Goal: Book appointment/travel/reservation

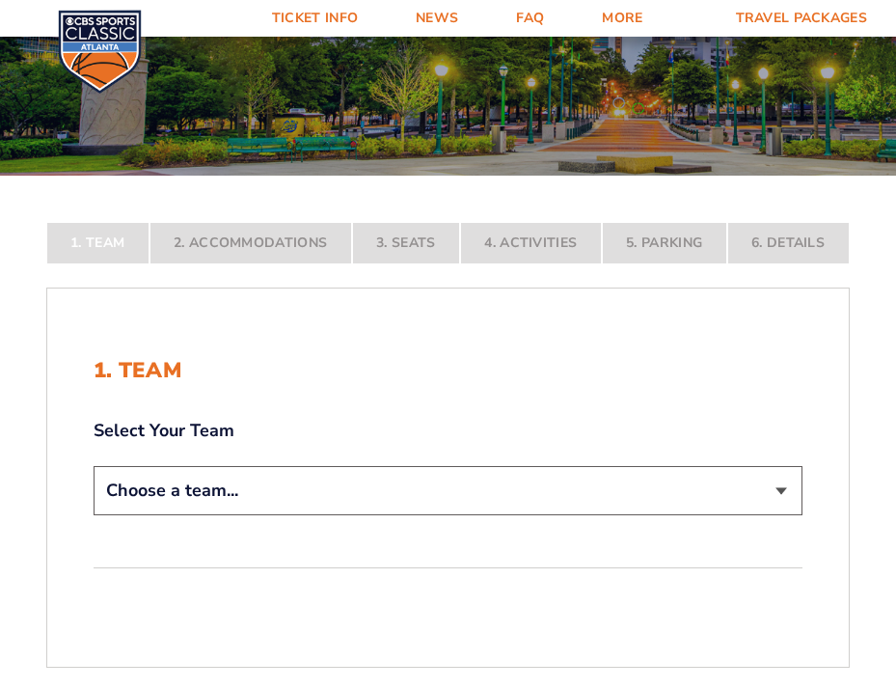
scroll to position [199, 0]
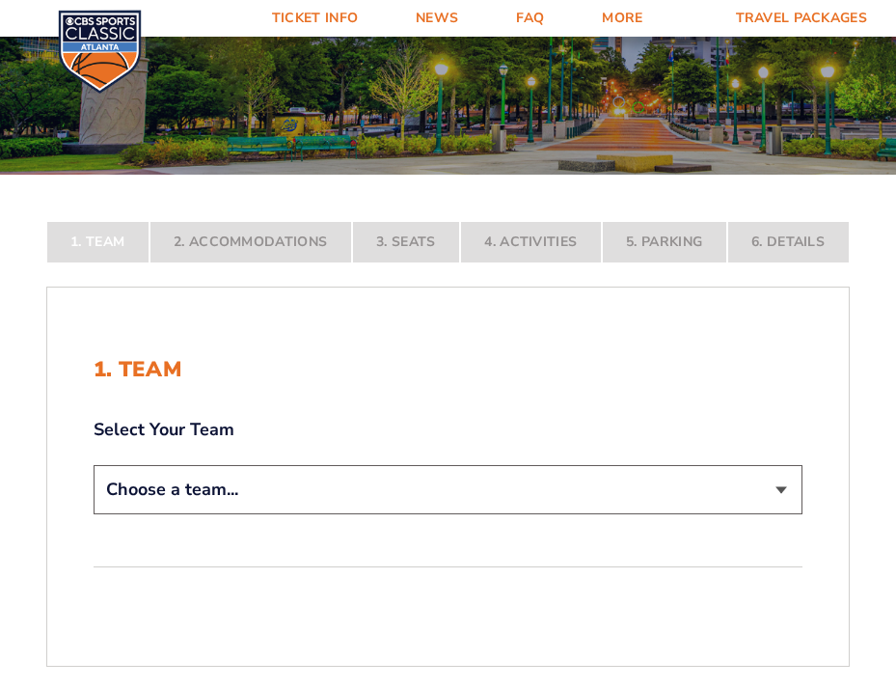
select select "12956"
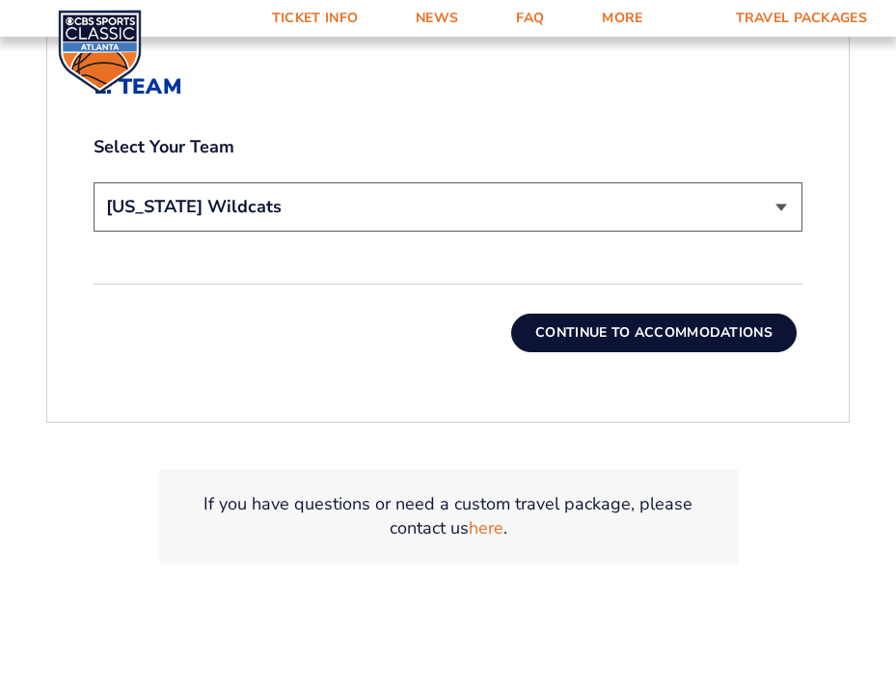
scroll to position [617, 0]
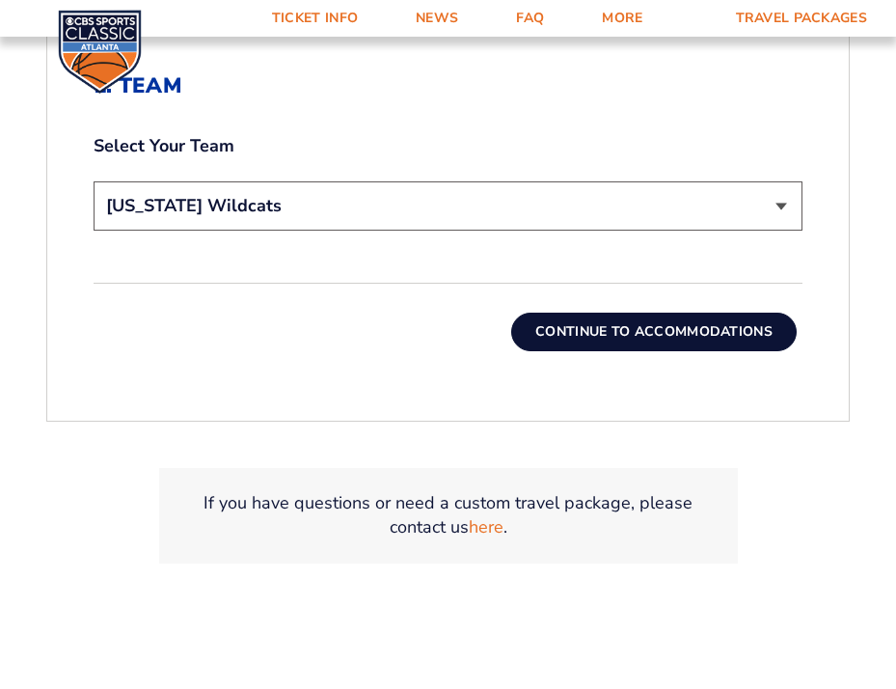
click at [639, 342] on button "Continue To Accommodations" at bounding box center [653, 332] width 285 height 39
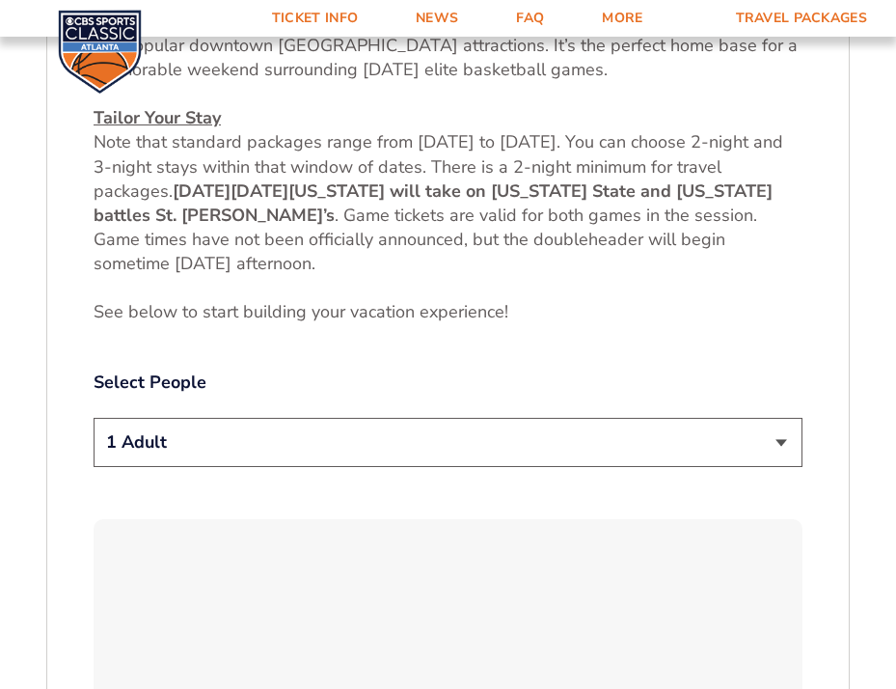
scroll to position [896, 0]
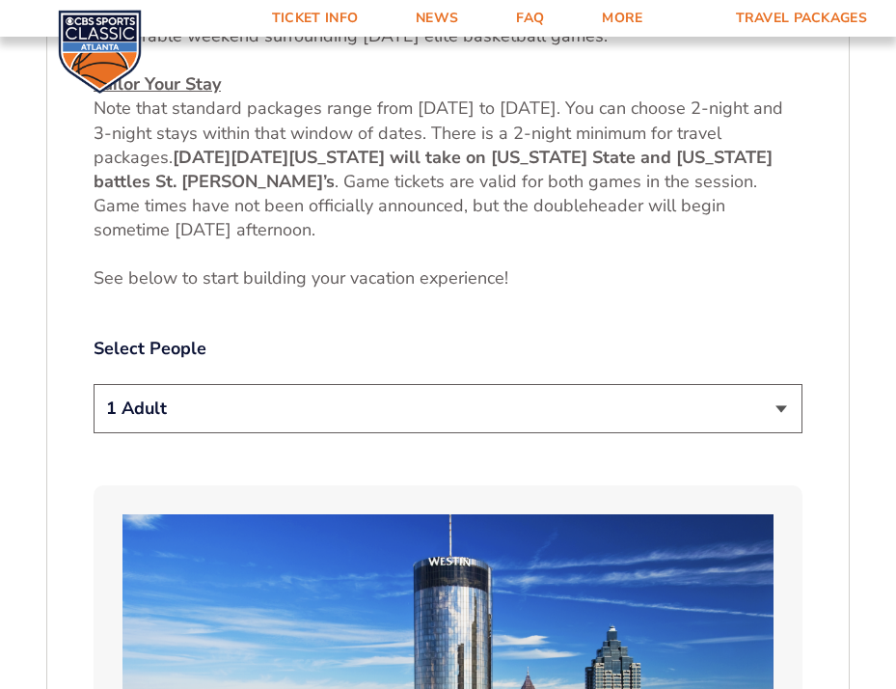
select select "2 Adults + 2 Children"
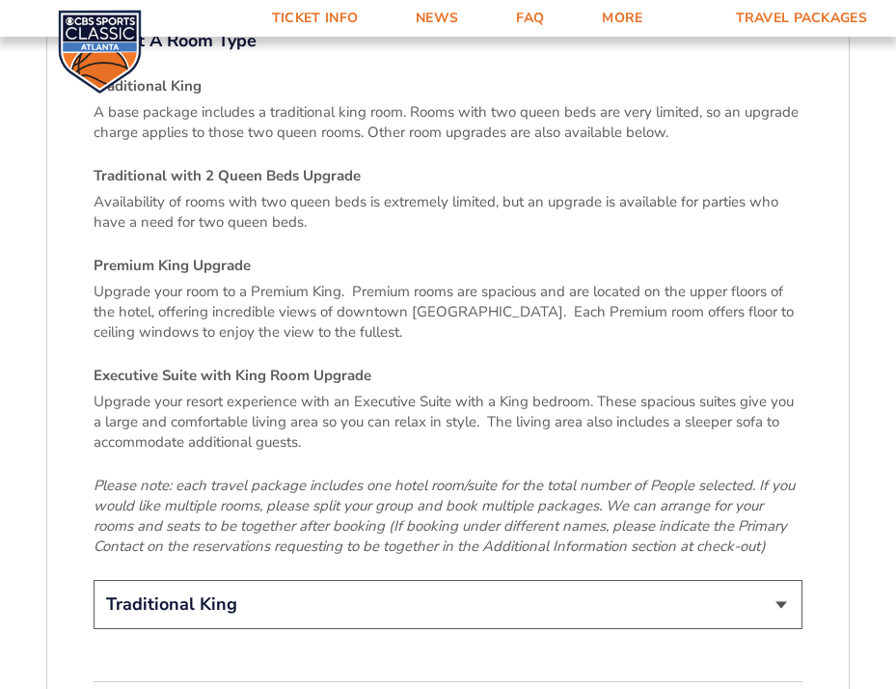
scroll to position [2854, 0]
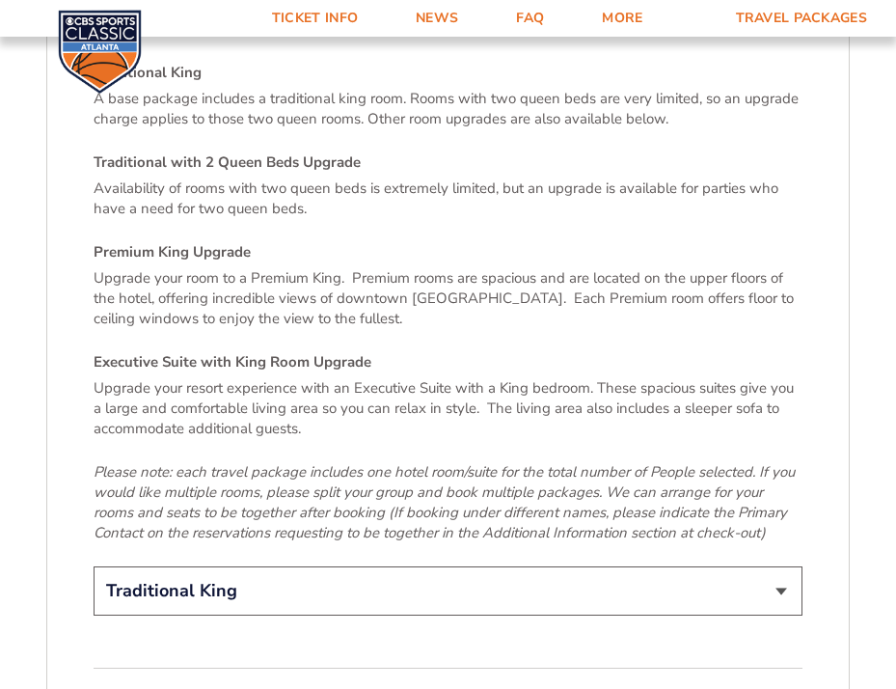
select select "Traditional with 2 Queen Beds Upgrade"
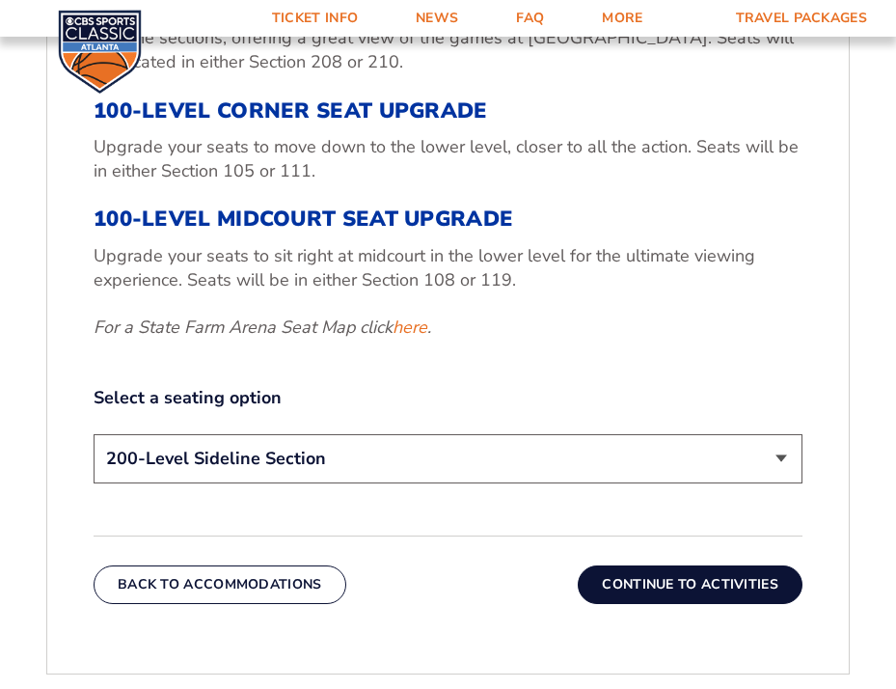
scroll to position [789, 0]
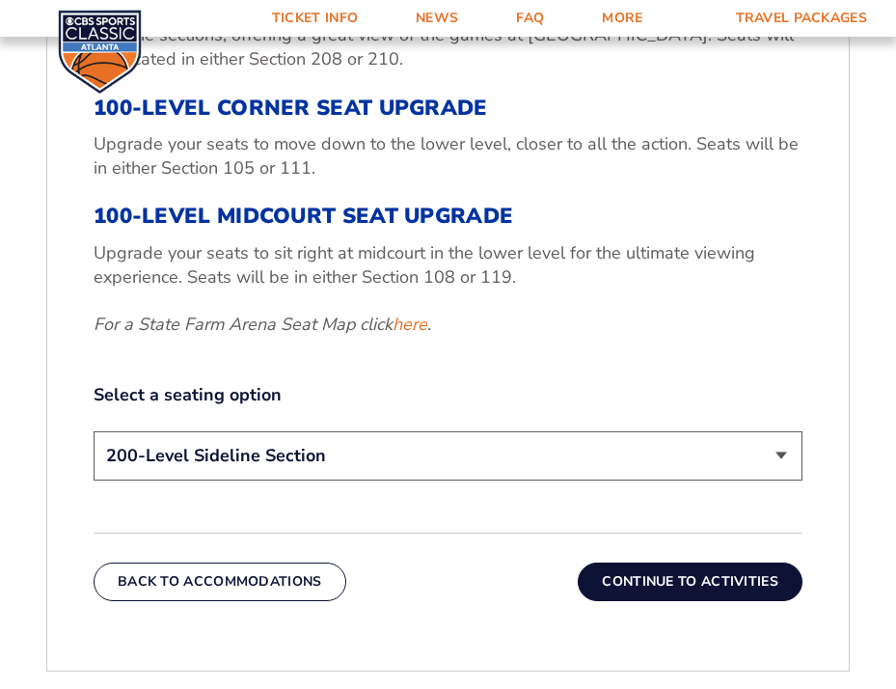
select select "100-Level Corner Seat Upgrade"
click at [610, 583] on button "Continue To Activities" at bounding box center [690, 581] width 225 height 39
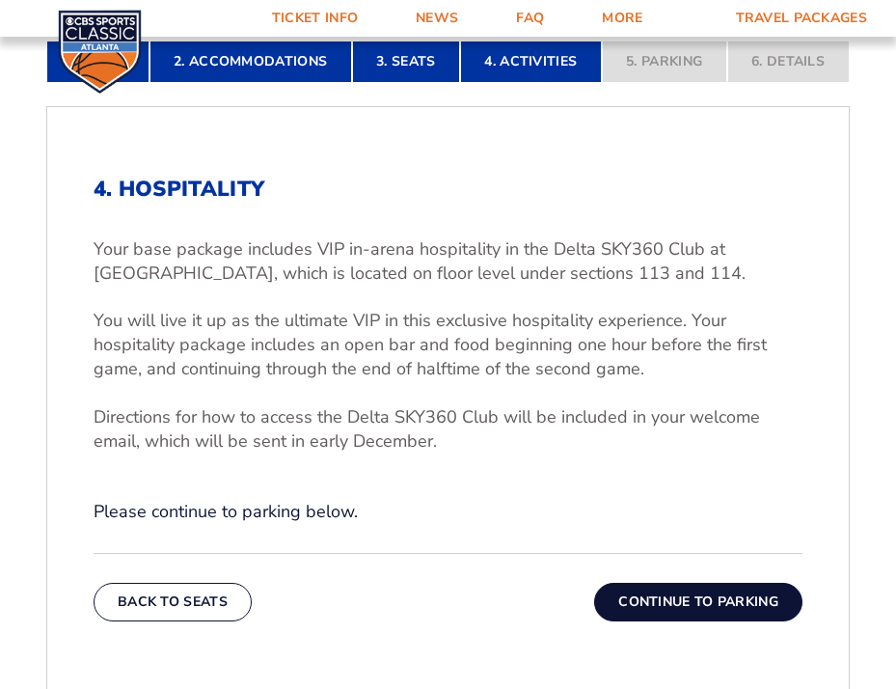
scroll to position [516, 0]
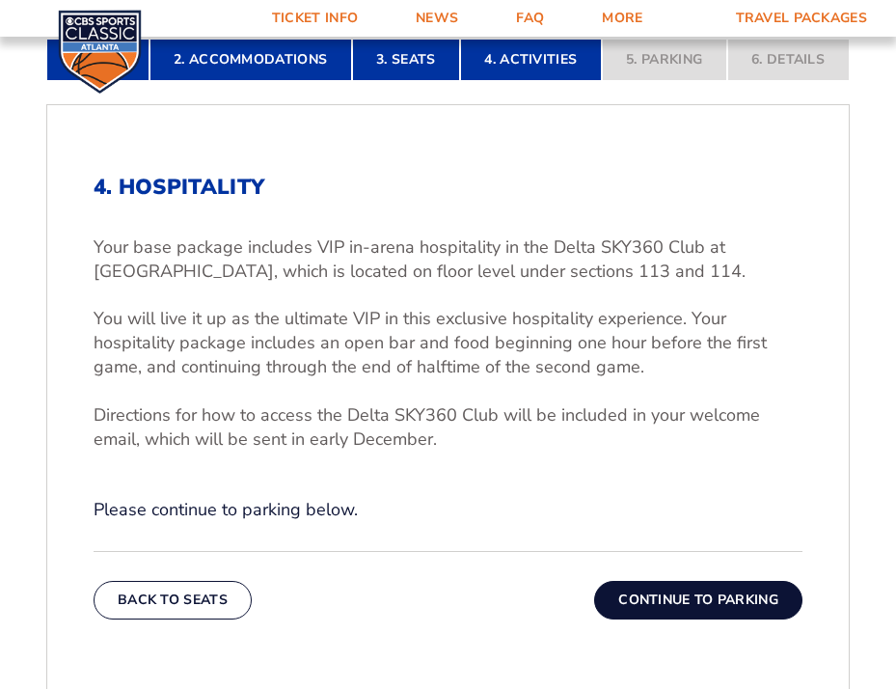
click at [666, 602] on button "Continue To Parking" at bounding box center [698, 600] width 208 height 39
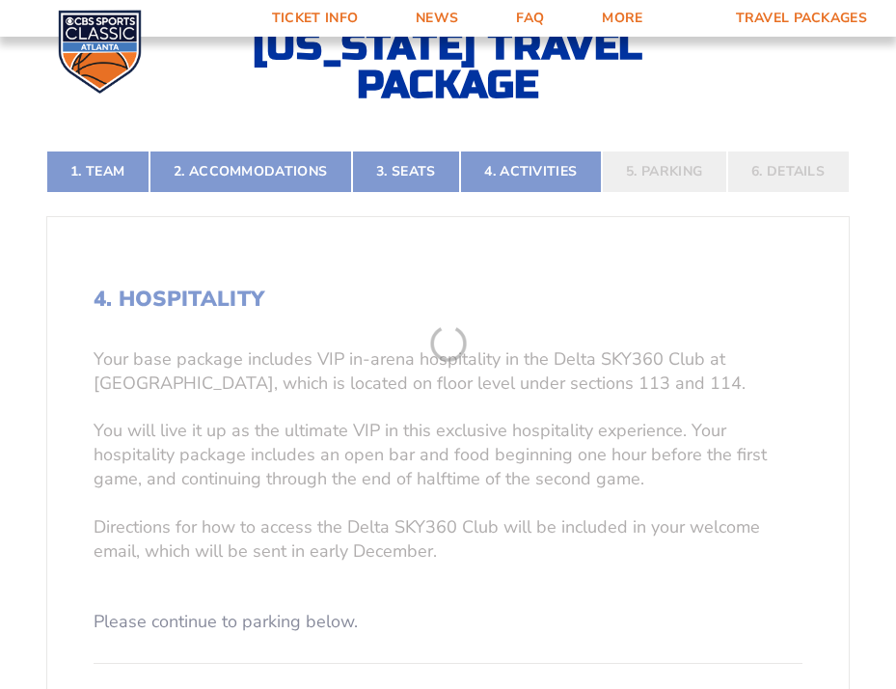
scroll to position [325, 0]
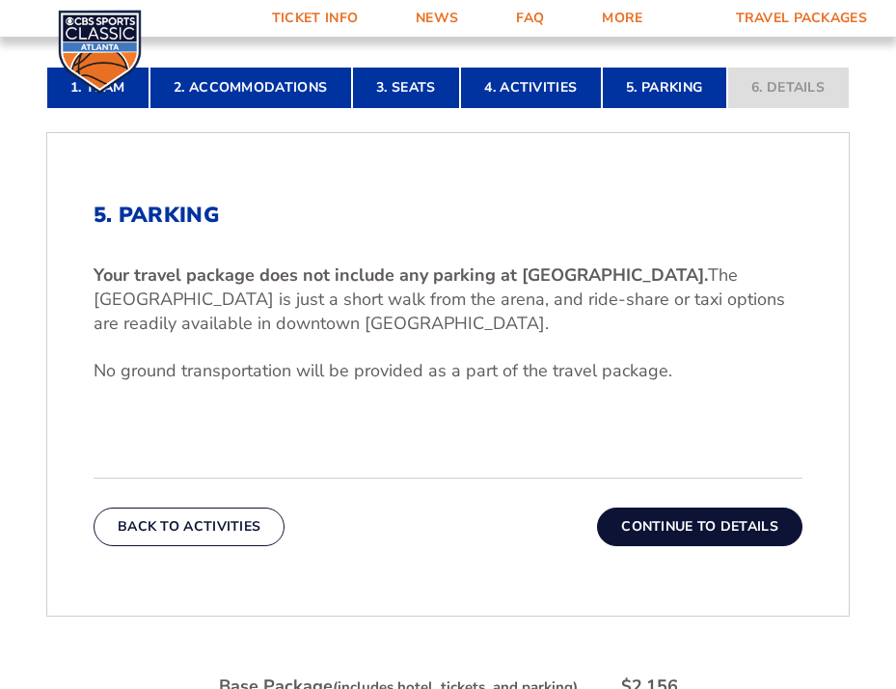
click at [696, 538] on button "Continue To Details" at bounding box center [699, 526] width 205 height 39
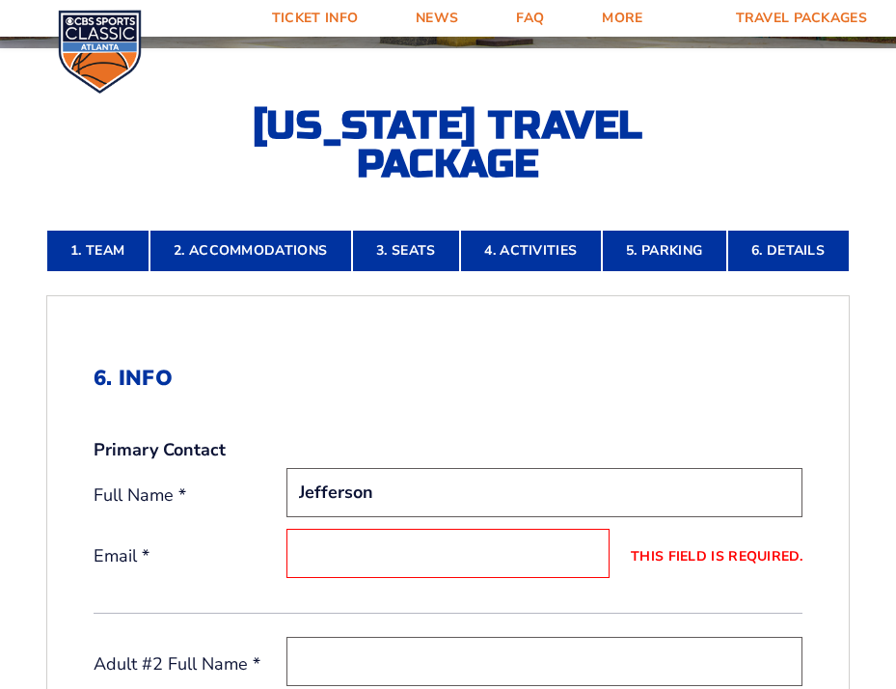
click at [635, 479] on input "Jefferson" at bounding box center [544, 492] width 516 height 49
click at [409, 500] on input "Jefferson" at bounding box center [544, 492] width 516 height 49
type input "[PERSON_NAME]"
click at [353, 545] on input "This field is required." at bounding box center [447, 553] width 323 height 49
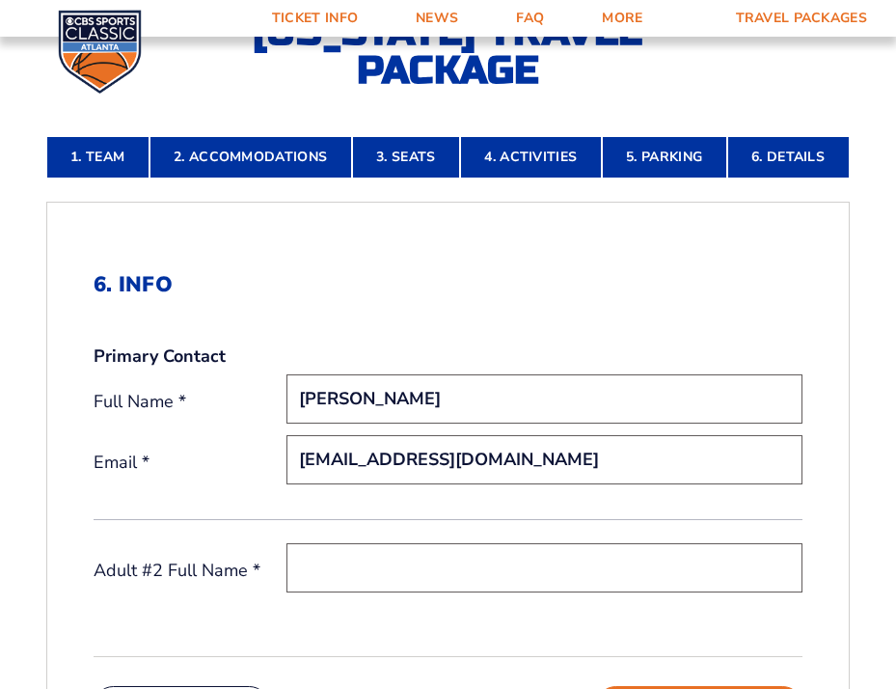
scroll to position [422, 0]
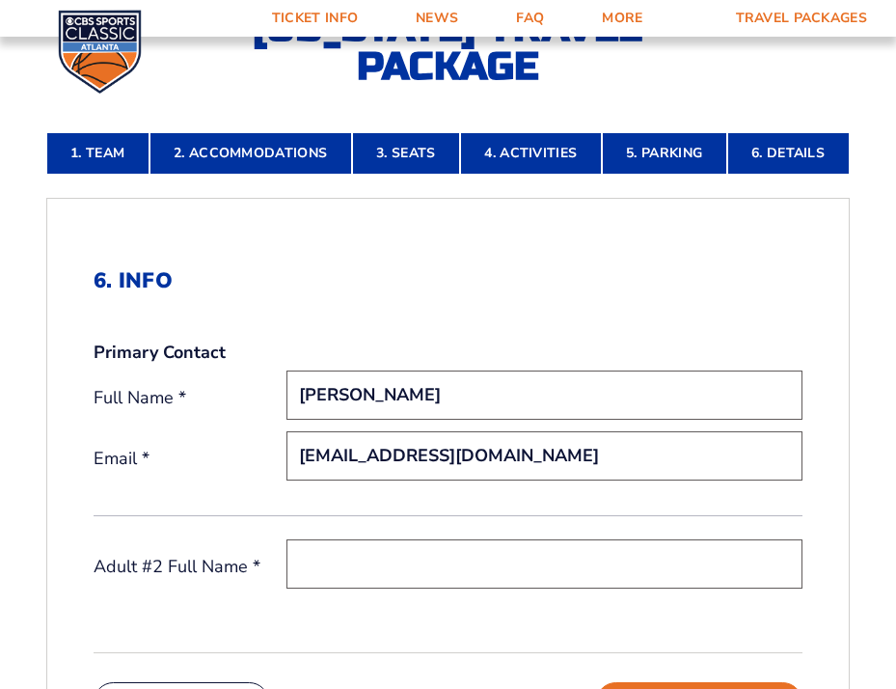
type input "[EMAIL_ADDRESS][DOMAIN_NAME]"
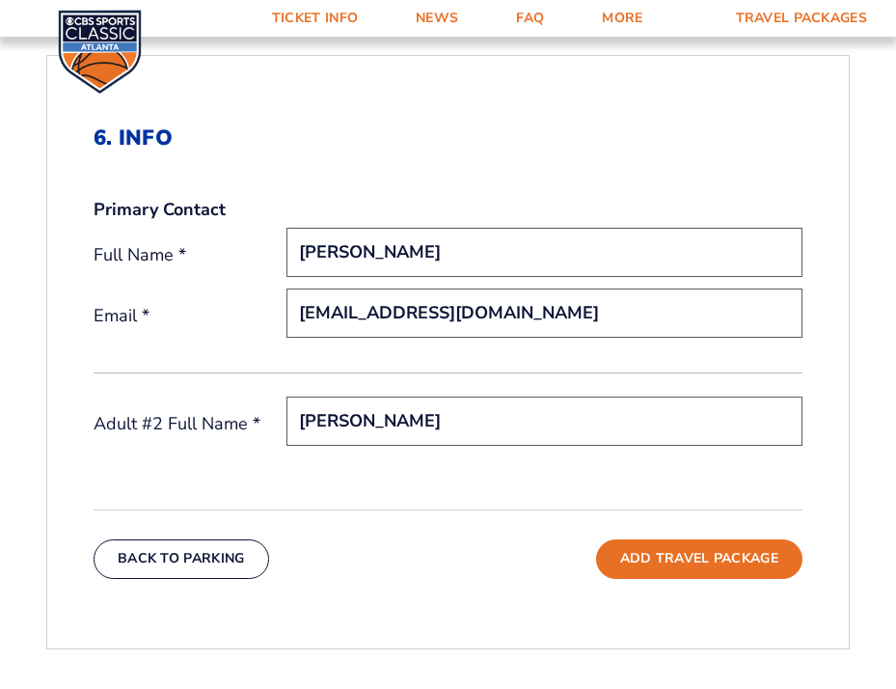
scroll to position [571, 0]
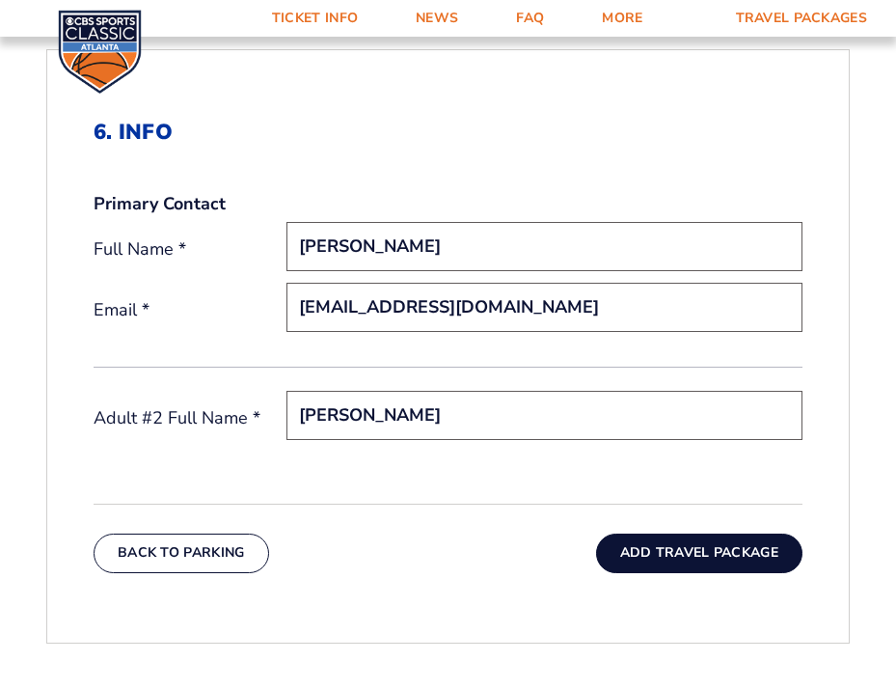
type input "[PERSON_NAME]"
click at [675, 557] on button "Add Travel Package" at bounding box center [699, 552] width 206 height 39
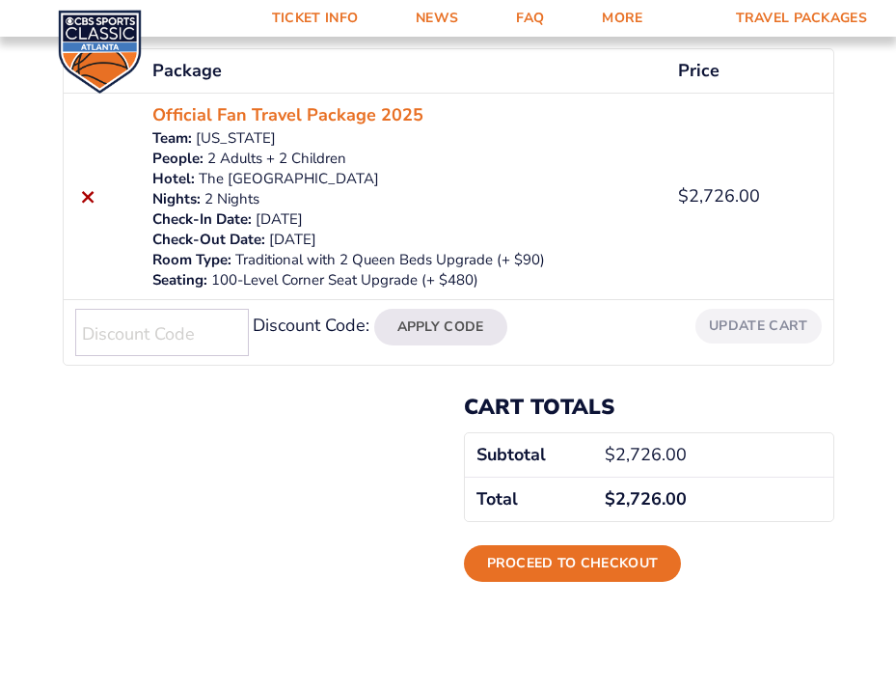
scroll to position [341, 0]
